Goal: Check status: Check status

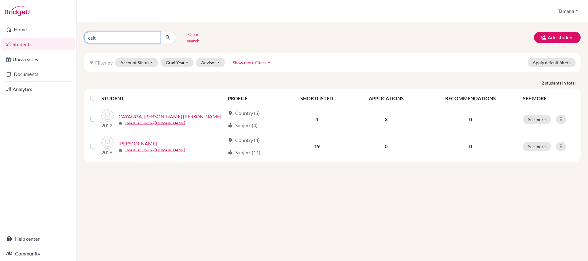
drag, startPoint x: 110, startPoint y: 34, endPoint x: 80, endPoint y: 34, distance: 30.4
click at [80, 34] on div "cait Clear search" at bounding box center [164, 38] width 169 height 16
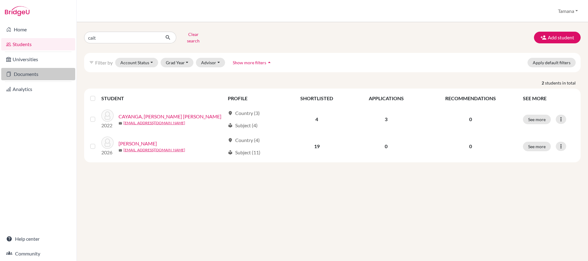
click at [36, 73] on link "Documents" at bounding box center [38, 74] width 74 height 12
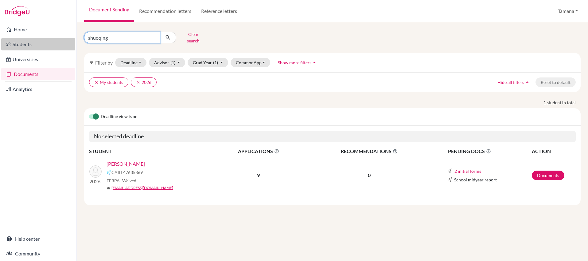
drag, startPoint x: 118, startPoint y: 38, endPoint x: 73, endPoint y: 38, distance: 44.3
click at [73, 38] on div "Home Students Universities Documents Analytics Help center Community Document S…" at bounding box center [294, 130] width 588 height 261
type input "noh"
click button "submit" at bounding box center [168, 38] width 16 height 12
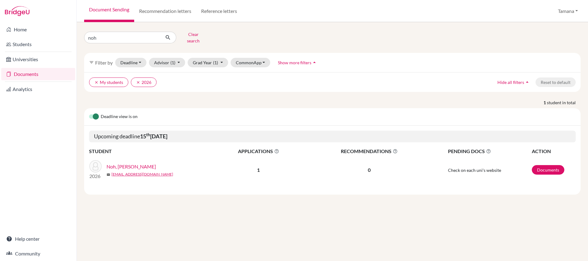
click at [122, 163] on link "Noh, Hyeonggyun" at bounding box center [131, 166] width 49 height 7
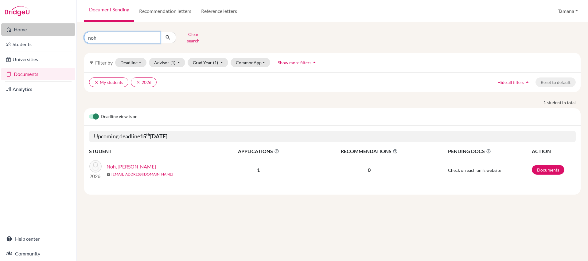
drag, startPoint x: 102, startPoint y: 34, endPoint x: 68, endPoint y: 34, distance: 34.1
click at [65, 34] on div "Home Students Universities Documents Analytics Help center Community Document S…" at bounding box center [294, 130] width 588 height 261
type input "shuo"
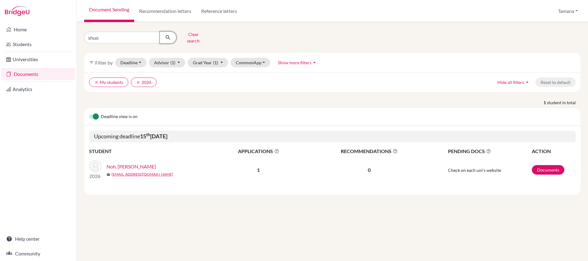
click at [167, 36] on icon "submit" at bounding box center [168, 37] width 6 height 6
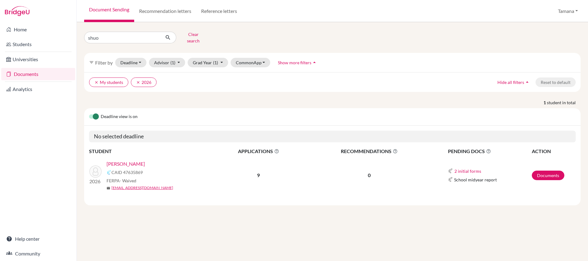
click at [133, 160] on link "WANG, Shuoqing" at bounding box center [126, 163] width 38 height 7
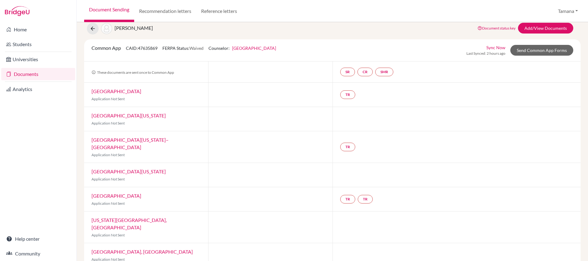
scroll to position [14, 0]
copy link "Northeastern University"
drag, startPoint x: 154, startPoint y: 93, endPoint x: 91, endPoint y: 93, distance: 63.3
click at [91, 93] on div "Northeastern University Application Not Sent" at bounding box center [146, 95] width 124 height 24
copy link "University of Illinois Urbana-Champaign"
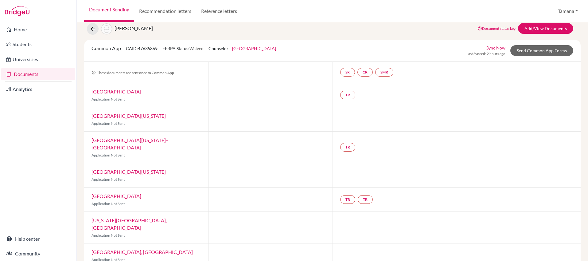
drag, startPoint x: 191, startPoint y: 117, endPoint x: 85, endPoint y: 119, distance: 105.1
click at [90, 116] on div "University of Illinois Urbana-Champaign Application Not Sent" at bounding box center [146, 119] width 124 height 24
copy link "University of Wisconsin–Madison"
drag, startPoint x: 180, startPoint y: 141, endPoint x: 87, endPoint y: 141, distance: 93.4
click at [89, 141] on div "University of Wisconsin–Madison Application Not Sent" at bounding box center [146, 147] width 124 height 31
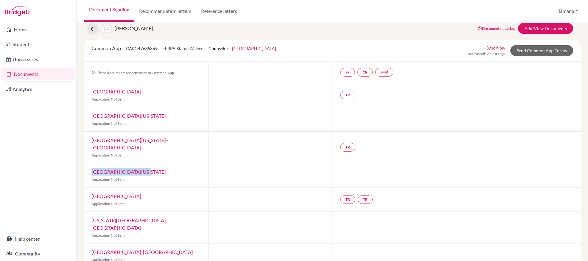
copy link "University of Florida"
drag, startPoint x: 141, startPoint y: 165, endPoint x: 88, endPoint y: 167, distance: 53.2
click at [89, 167] on div "University of Florida Application Not Sent" at bounding box center [146, 175] width 124 height 24
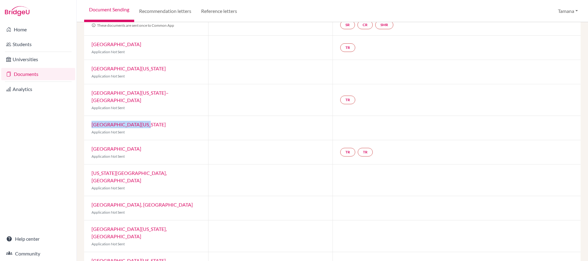
copy link "Case Western Reserve University"
drag, startPoint x: 190, startPoint y: 142, endPoint x: 90, endPoint y: 140, distance: 99.3
click at [90, 140] on div "Case Western Reserve University Application Not Sent" at bounding box center [146, 152] width 124 height 24
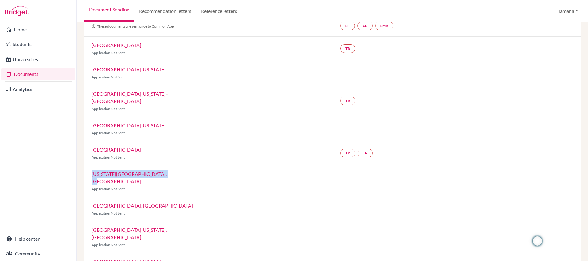
copy link "Ohio State University, Columbus"
drag, startPoint x: 176, startPoint y: 169, endPoint x: 11, endPoint y: 164, distance: 164.8
click at [90, 168] on div "Ohio State University, Columbus Application Not Sent" at bounding box center [146, 180] width 124 height 31
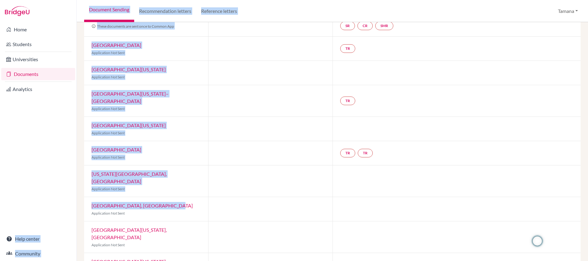
copy div "Help center Community Document Sending Recommendation letters Reference letters…"
drag, startPoint x: 174, startPoint y: 192, endPoint x: 76, endPoint y: 191, distance: 98.7
click at [76, 191] on div "Home Students Universities Documents Analytics Help center Community Document S…" at bounding box center [294, 130] width 588 height 261
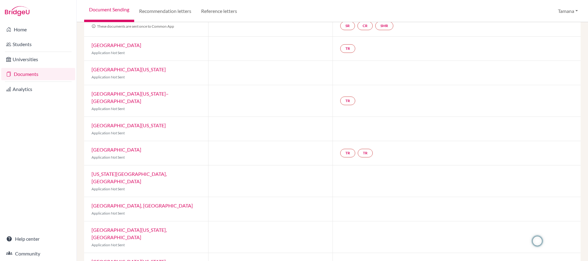
click at [173, 211] on p "Application Not Sent" at bounding box center [146, 214] width 109 height 6
copy link "Rutgers University, New Brunswick"
drag, startPoint x: 175, startPoint y: 190, endPoint x: 93, endPoint y: 190, distance: 81.7
click at [89, 197] on div "Rutgers University, New Brunswick Application Not Sent" at bounding box center [146, 209] width 124 height 24
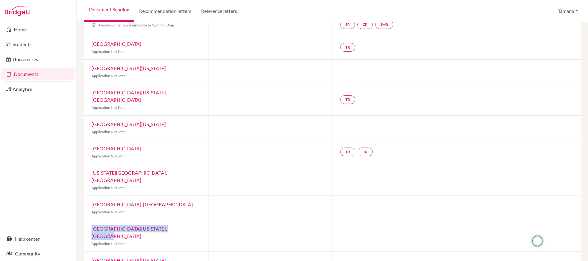
copy link "University of Massachusetts, Amherst"
drag, startPoint x: 187, startPoint y: 214, endPoint x: 90, endPoint y: 214, distance: 97.1
click at [90, 220] on div "University of Massachusetts, Amherst Application Not Sent" at bounding box center [146, 235] width 124 height 31
copy link "University of Maryland, College Park"
drag, startPoint x: 190, startPoint y: 238, endPoint x: 89, endPoint y: 238, distance: 100.2
